Goal: Information Seeking & Learning: Learn about a topic

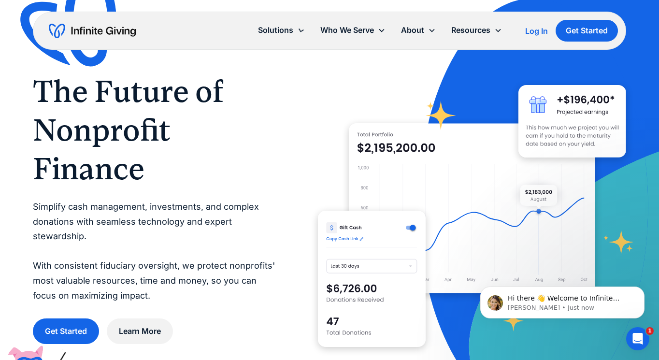
click at [264, 230] on p "Simplify cash management, investments, and complex donations with seamless tech…" at bounding box center [156, 250] width 246 height 103
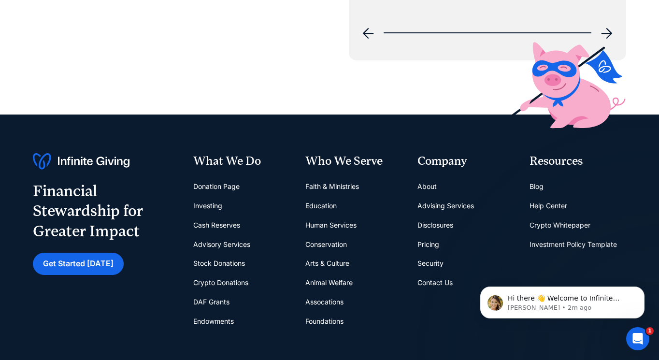
scroll to position [3771, 0]
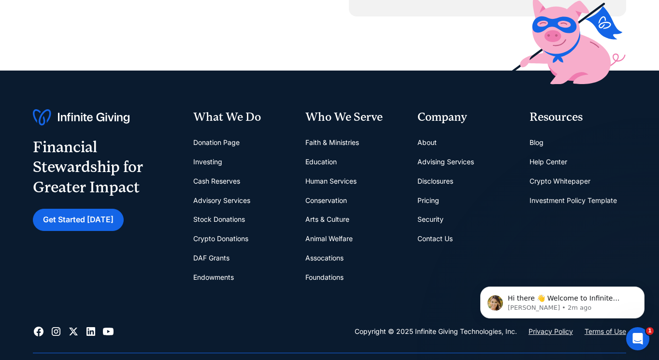
click at [430, 191] on link "Pricing" at bounding box center [428, 200] width 22 height 19
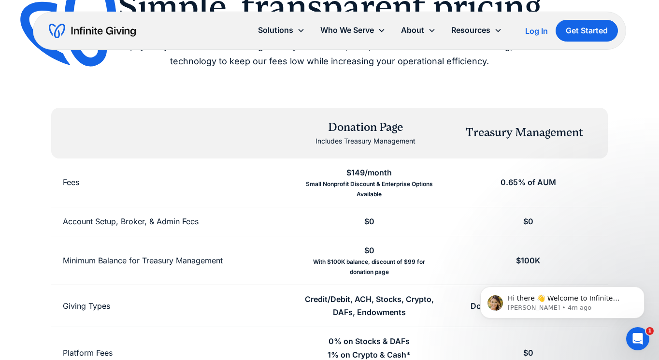
scroll to position [116, 0]
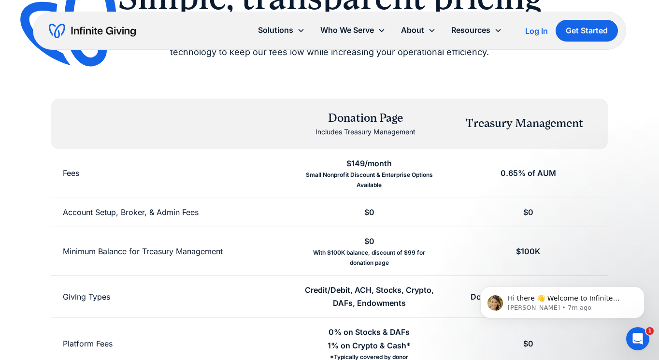
click at [363, 170] on div "Small Nonprofit Discount & Enterprise Options Available" at bounding box center [369, 180] width 136 height 20
click at [566, 301] on p "Hi there 👋 Welcome to Infinite Giving. If you have any questions, just reply to…" at bounding box center [570, 299] width 125 height 10
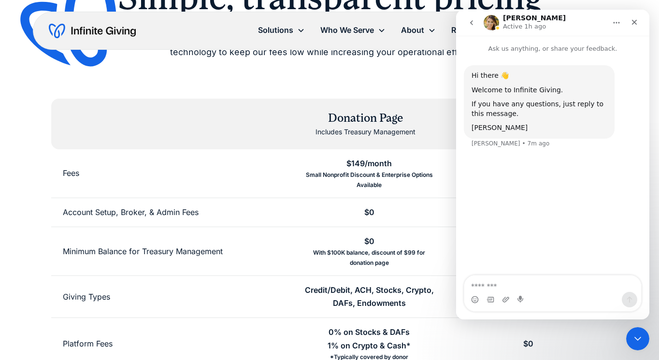
scroll to position [0, 0]
type textarea "**********"
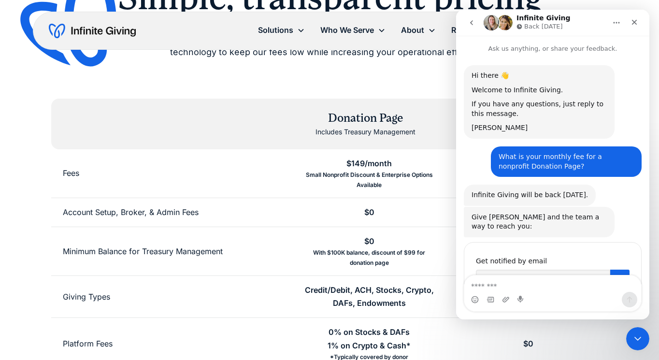
scroll to position [64, 0]
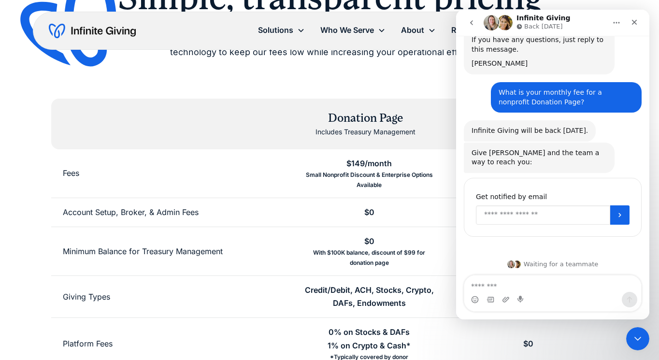
click at [487, 216] on input "Enter your email" at bounding box center [543, 214] width 134 height 19
type input "**********"
click at [623, 216] on button "Submit" at bounding box center [619, 214] width 19 height 19
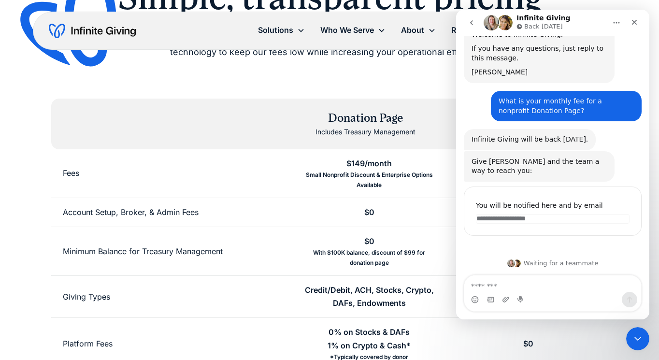
scroll to position [55, 0]
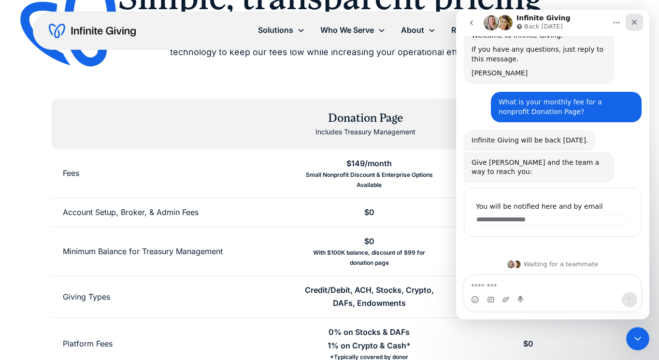
click at [636, 21] on icon "Close" at bounding box center [634, 22] width 8 height 8
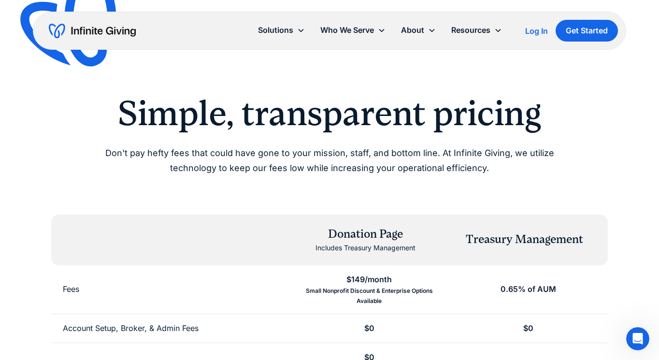
scroll to position [0, 0]
